Goal: Task Accomplishment & Management: Use online tool/utility

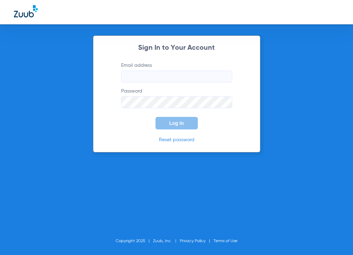
type input "orange@abradental.com"
click at [180, 124] on span "Log In" at bounding box center [177, 123] width 15 height 6
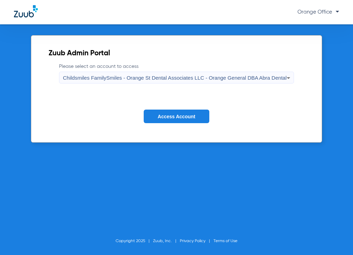
click at [180, 116] on span "Access Account" at bounding box center [177, 117] width 38 height 6
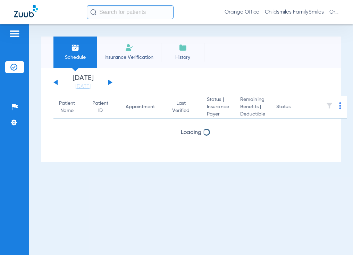
click at [110, 82] on button at bounding box center [110, 82] width 4 height 5
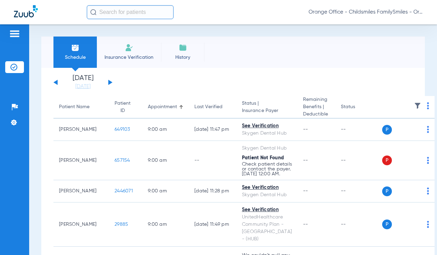
click at [353, 108] on img at bounding box center [428, 105] width 2 height 7
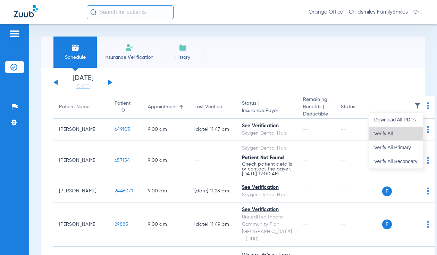
click at [353, 131] on span "Verify All" at bounding box center [396, 133] width 43 height 5
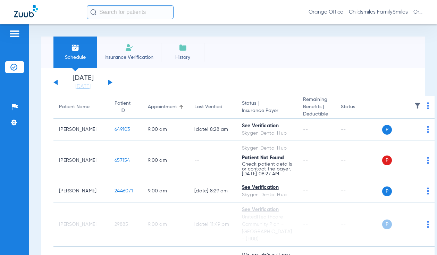
click at [353, 105] on img at bounding box center [428, 105] width 2 height 7
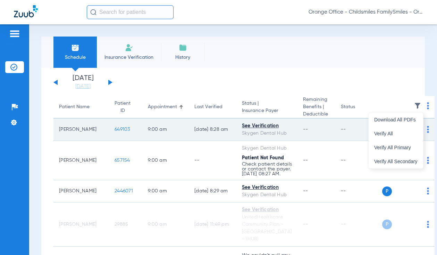
click at [353, 131] on span "Verify All" at bounding box center [396, 133] width 43 height 5
